Goal: Task Accomplishment & Management: Manage account settings

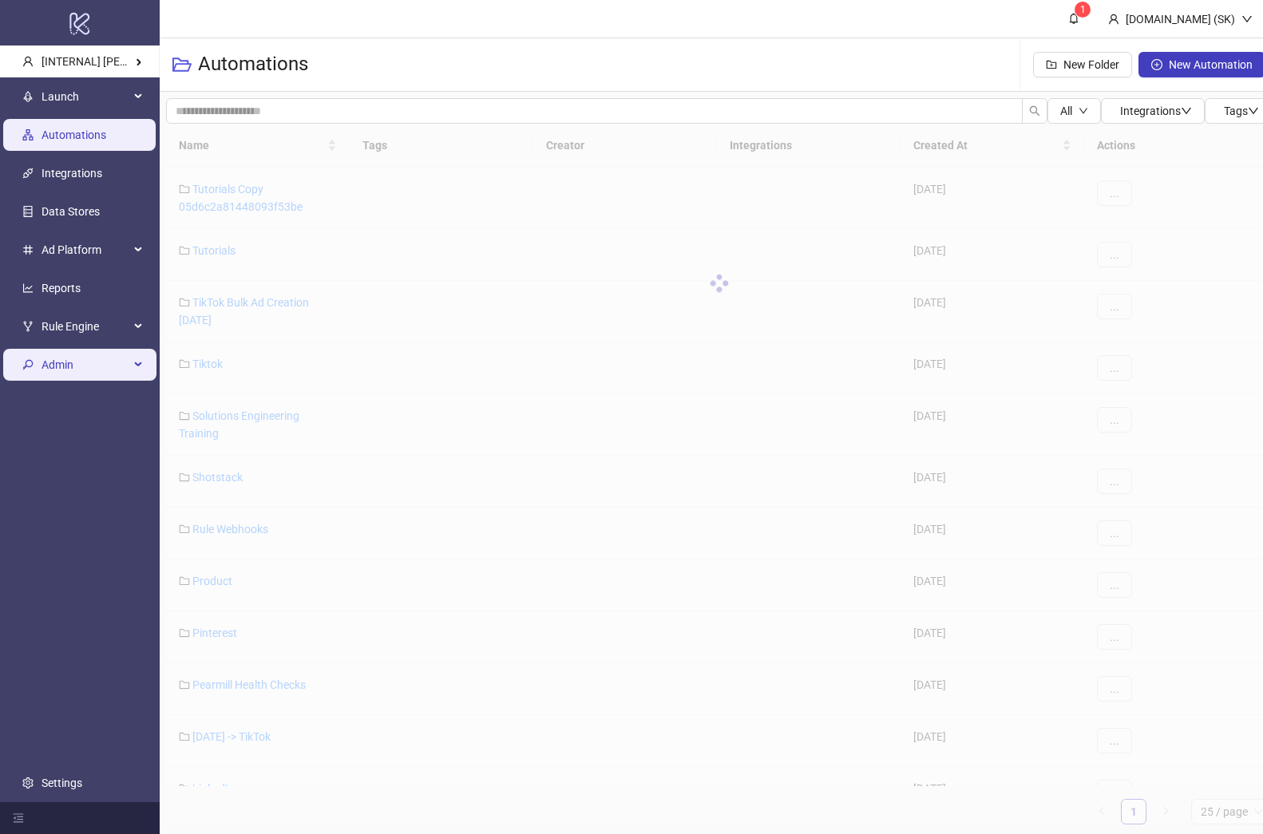
click at [94, 366] on span "Admin" at bounding box center [86, 365] width 88 height 32
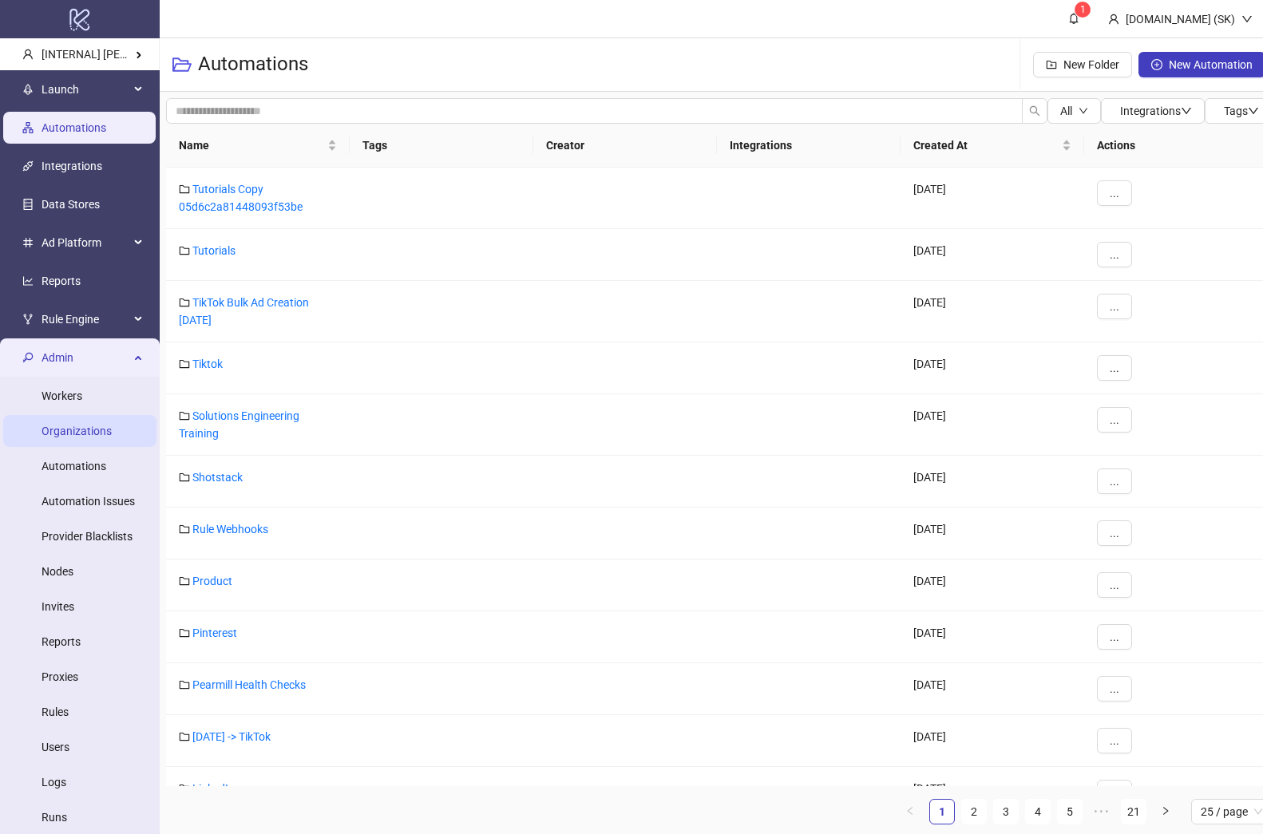
click at [89, 429] on link "Organizations" at bounding box center [77, 431] width 70 height 13
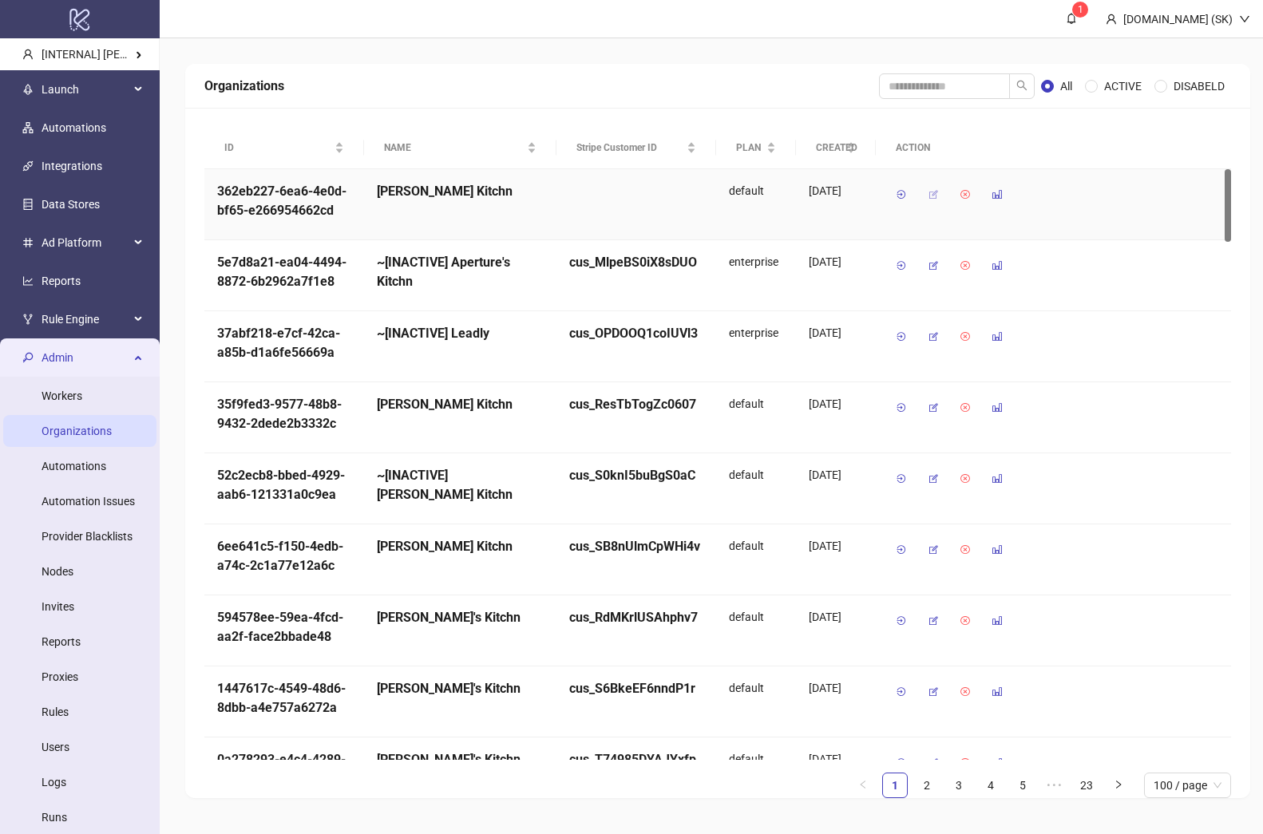
click at [929, 200] on span "button" at bounding box center [933, 194] width 11 height 13
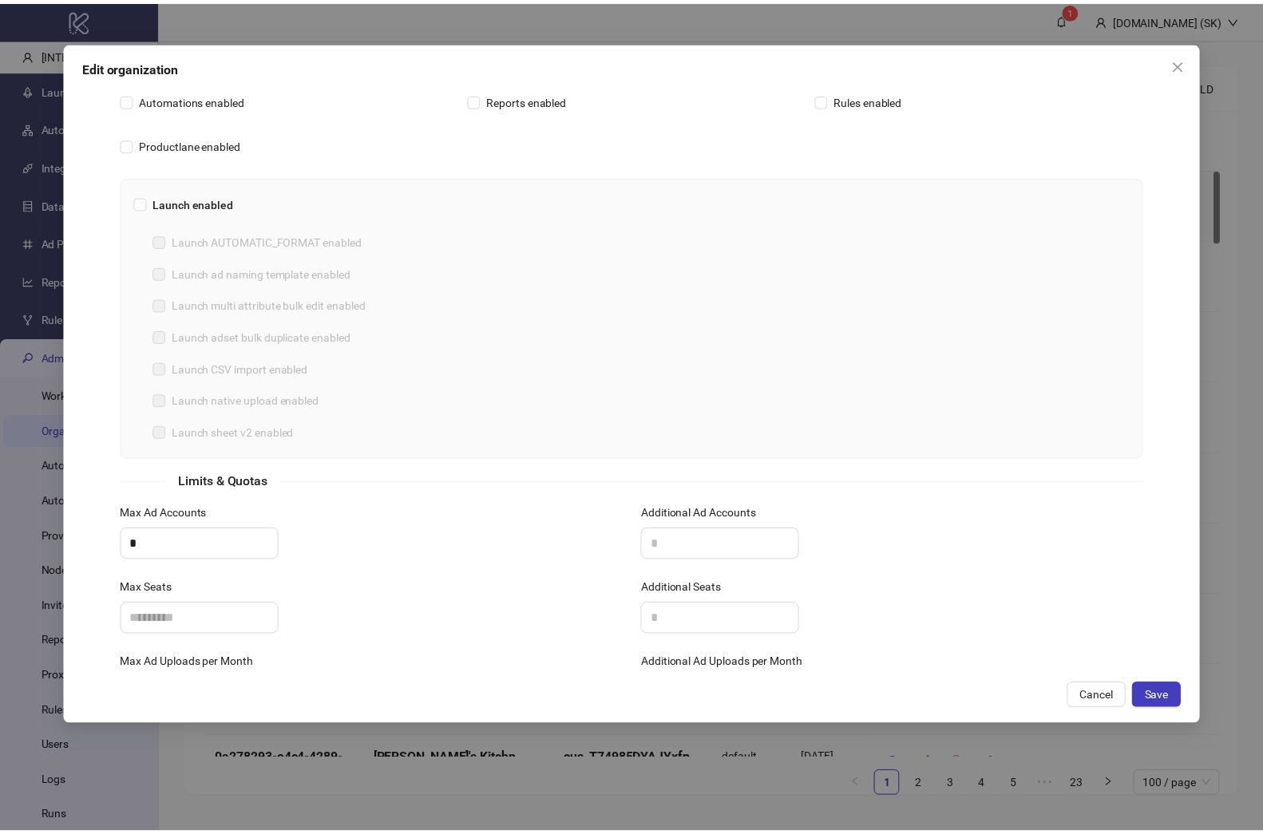
scroll to position [355, 0]
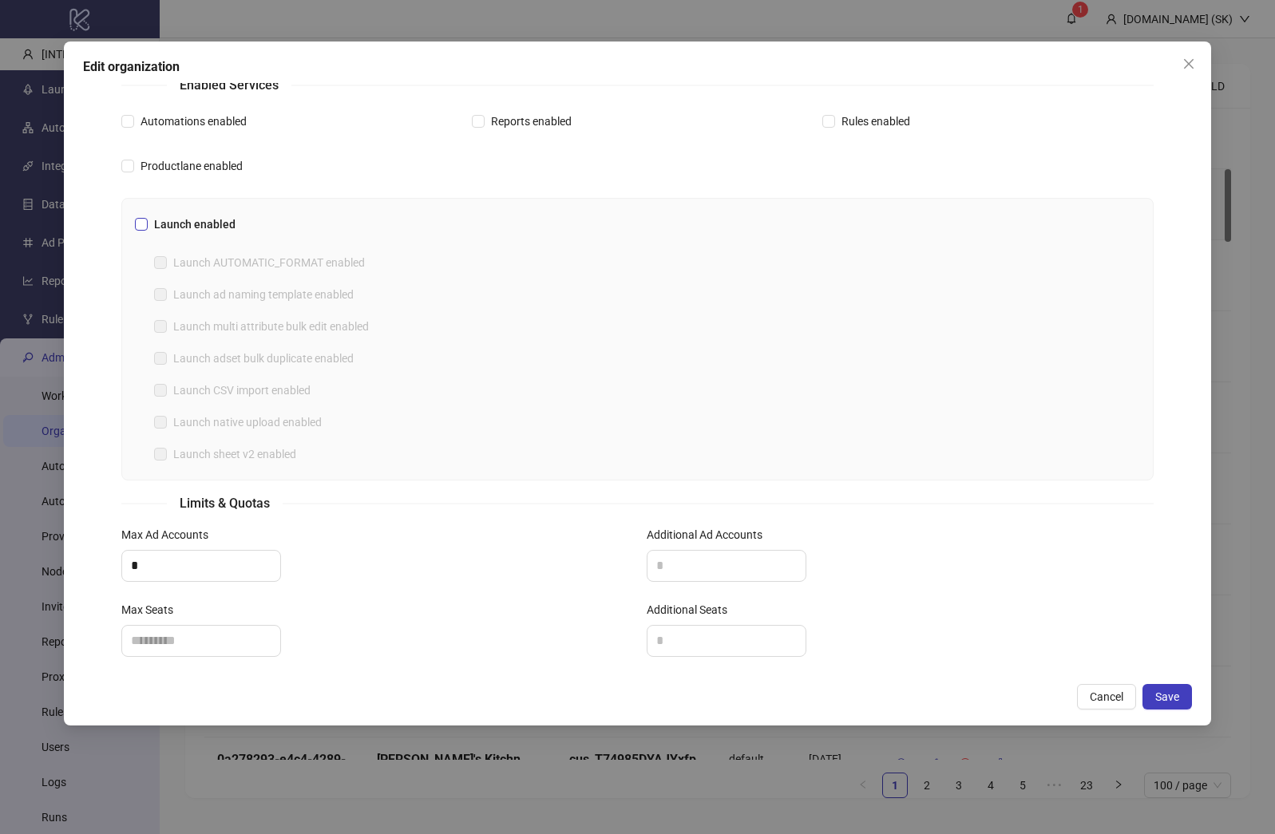
click at [197, 232] on span "Launch enabled" at bounding box center [195, 225] width 94 height 18
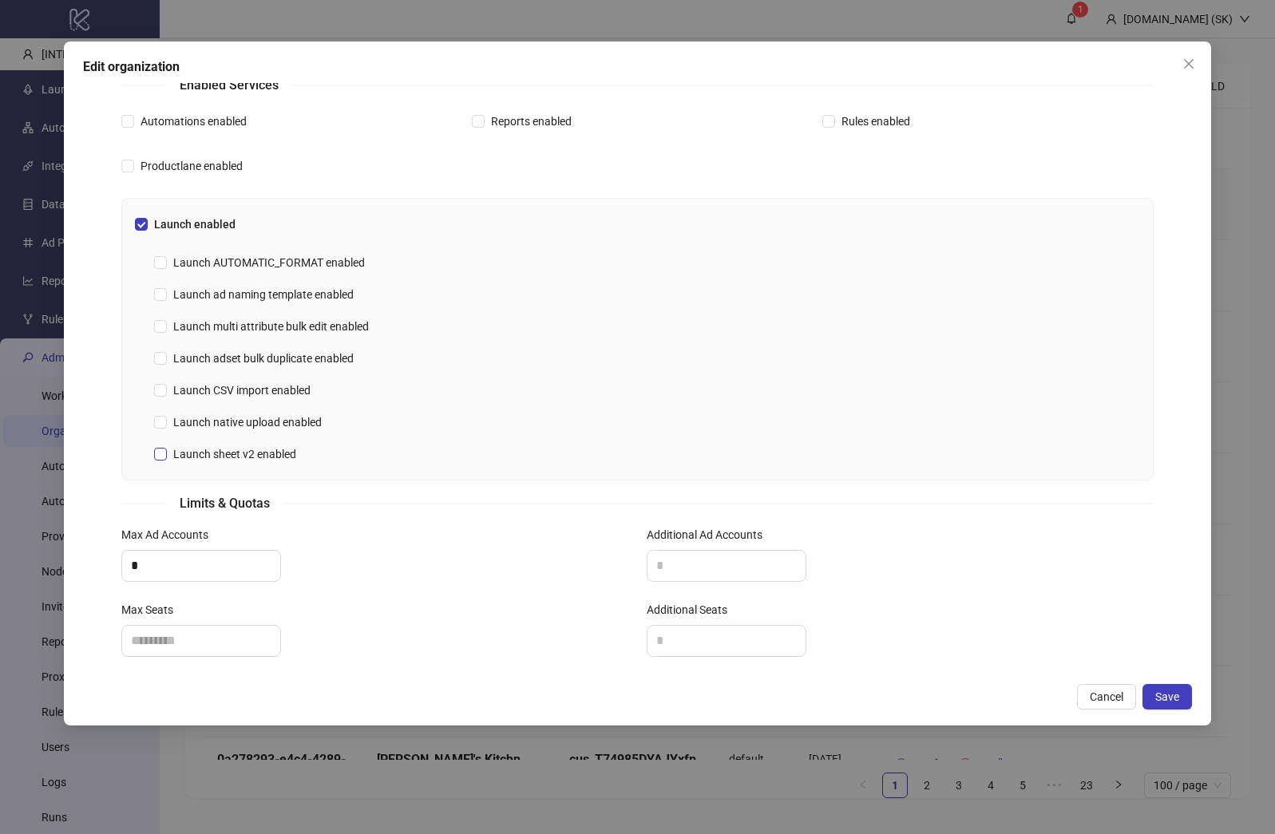
click at [281, 453] on span "Launch sheet v2 enabled" at bounding box center [235, 455] width 136 height 18
click at [1185, 65] on icon "close" at bounding box center [1188, 63] width 13 height 13
